Goal: Navigation & Orientation: Find specific page/section

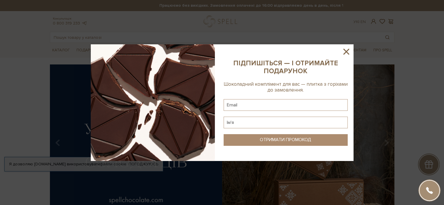
click at [347, 51] on icon at bounding box center [346, 52] width 10 height 10
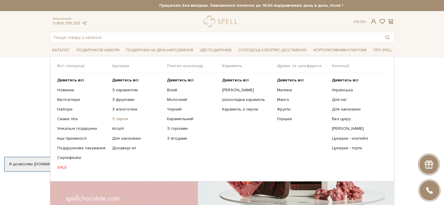
click at [119, 119] on link "З сиром" at bounding box center [137, 118] width 50 height 5
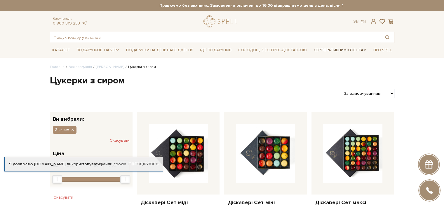
click at [323, 49] on link "Корпоративним клієнтам" at bounding box center [339, 50] width 57 height 10
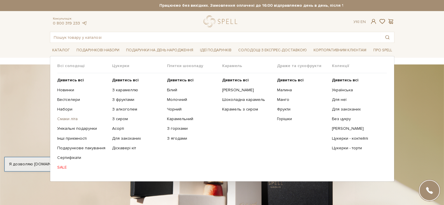
click at [66, 118] on link "Смаки літа" at bounding box center [82, 118] width 50 height 5
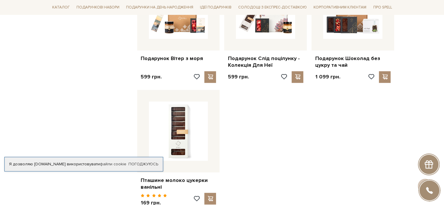
scroll to position [642, 0]
